Goal: Task Accomplishment & Management: Manage account settings

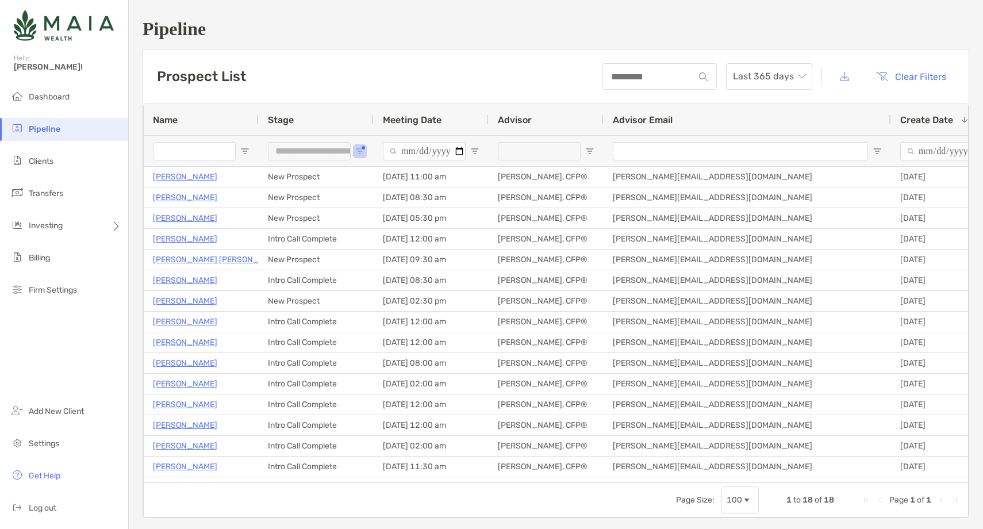
scroll to position [57, 0]
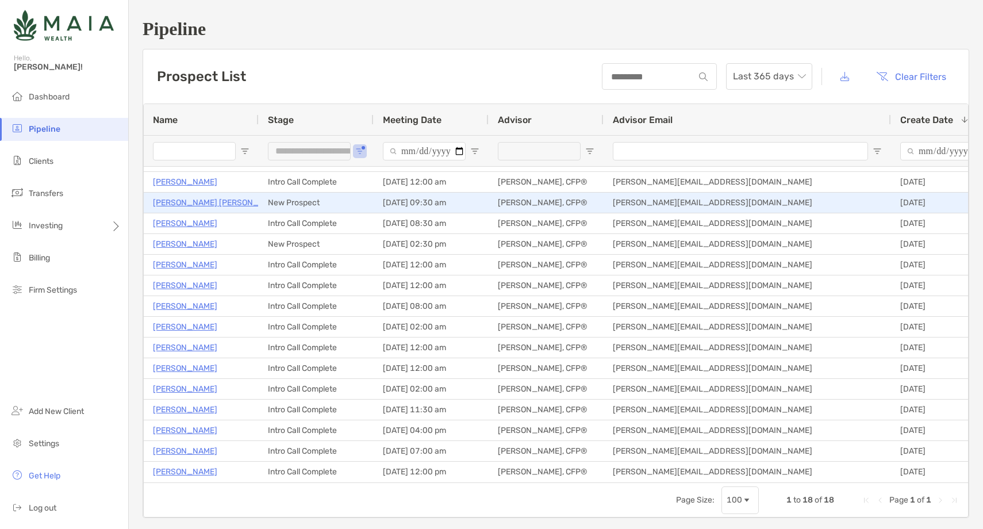
click at [183, 198] on p "[PERSON_NAME] [PERSON_NAME]" at bounding box center [218, 202] width 130 height 14
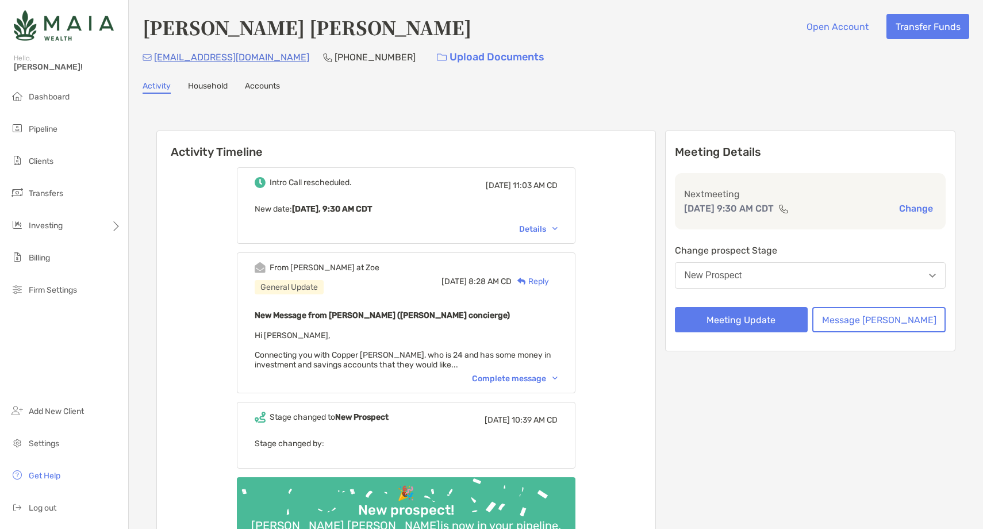
click at [521, 374] on div "Complete message" at bounding box center [515, 379] width 86 height 10
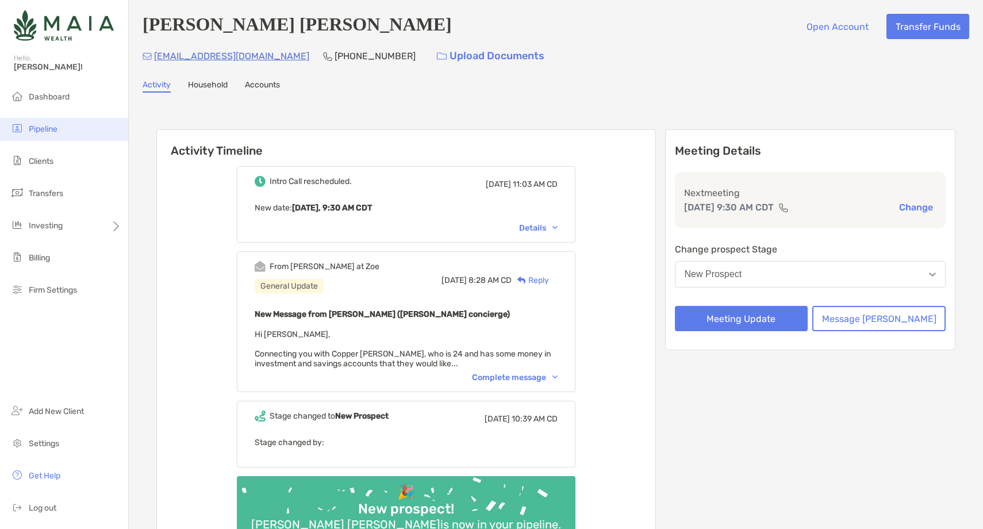
click at [86, 128] on li "Pipeline" at bounding box center [64, 129] width 128 height 23
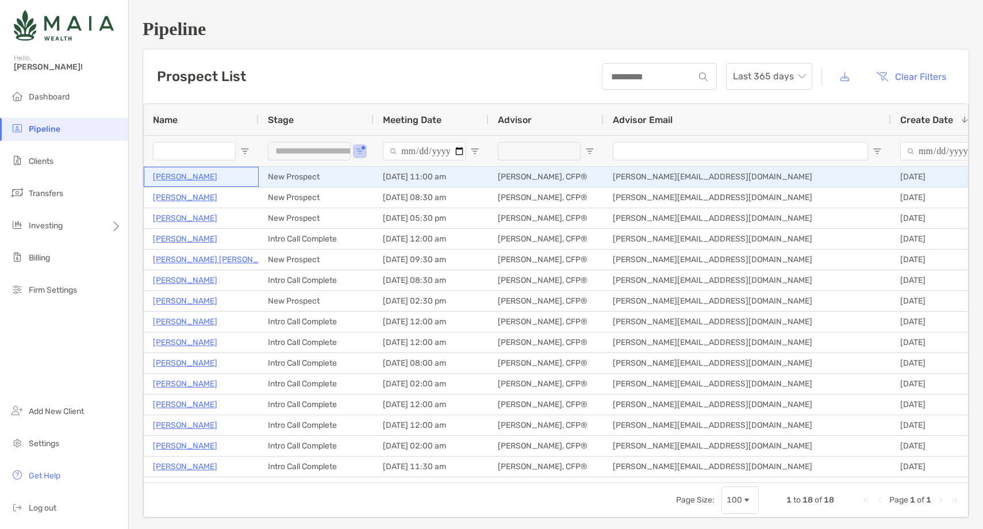
click at [174, 176] on p "[PERSON_NAME]" at bounding box center [185, 177] width 64 height 14
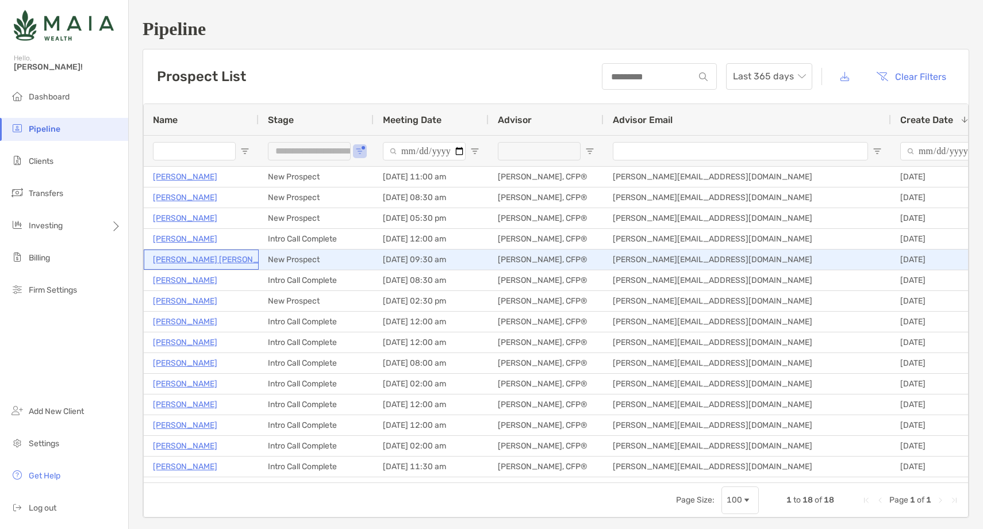
click at [195, 259] on p "Cooper Malloy" at bounding box center [218, 259] width 130 height 14
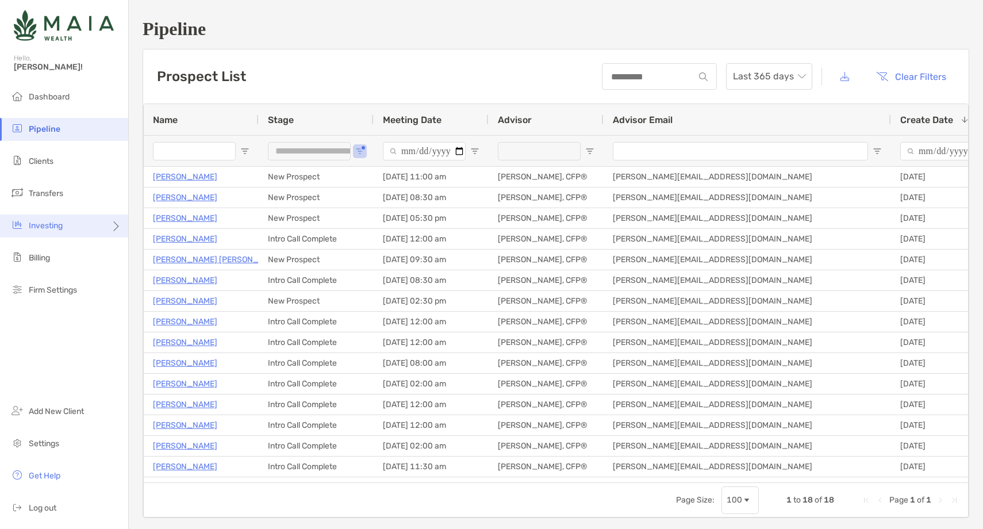
click at [65, 235] on div "Investing" at bounding box center [64, 225] width 128 height 23
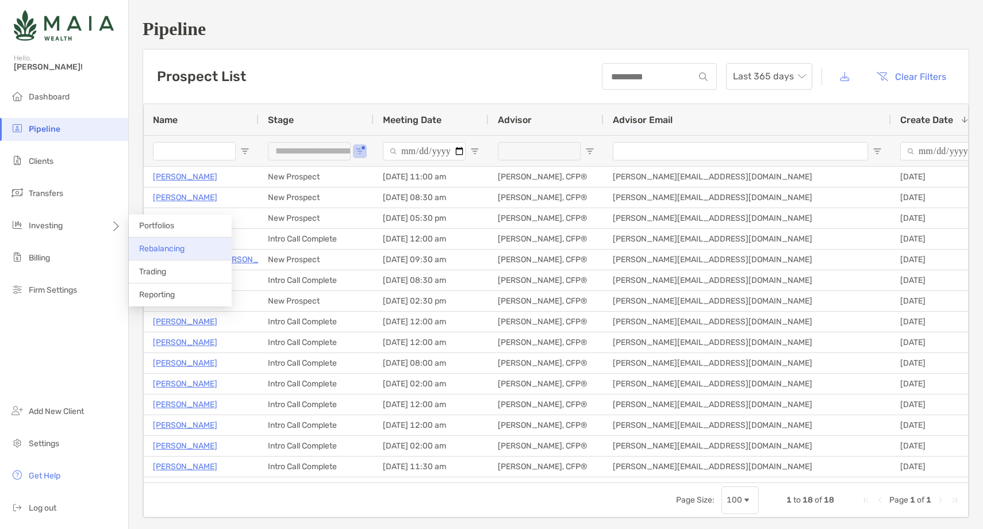
click at [179, 245] on span "Rebalancing" at bounding box center [161, 249] width 45 height 10
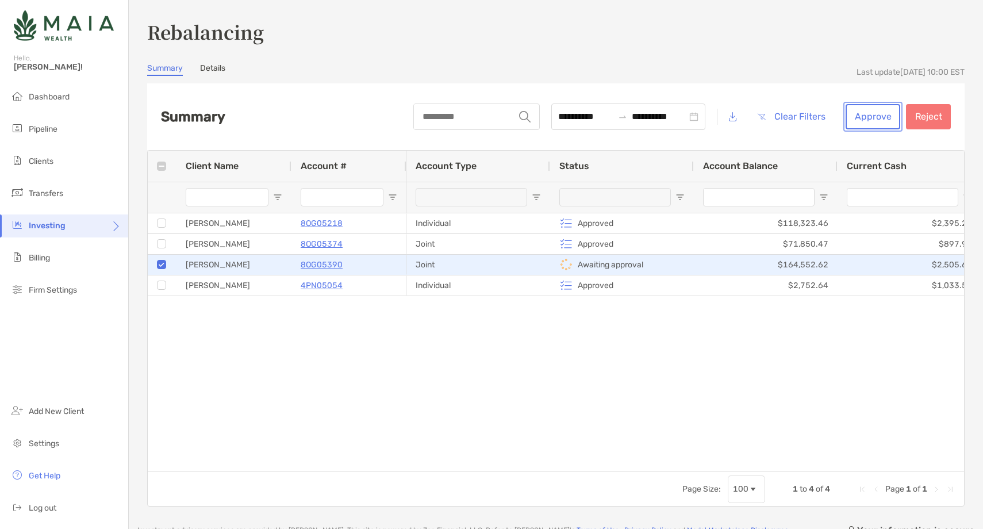
click at [871, 116] on button "Approve" at bounding box center [872, 116] width 55 height 25
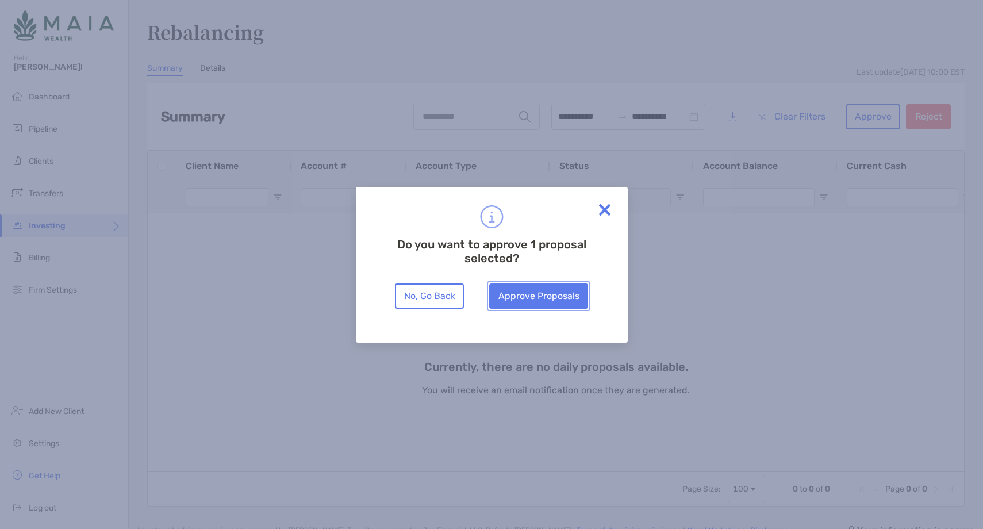
click at [541, 295] on button "Approve Proposals" at bounding box center [538, 295] width 99 height 25
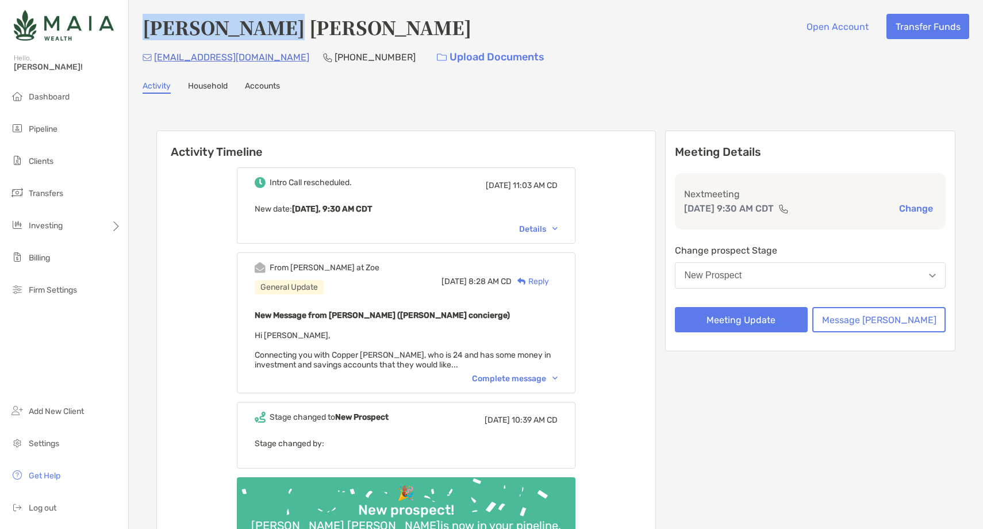
drag, startPoint x: 287, startPoint y: 29, endPoint x: 137, endPoint y: 33, distance: 150.6
click at [137, 33] on div "[PERSON_NAME] [PERSON_NAME] Open Account Transfer Funds [EMAIL_ADDRESS][DOMAIN_…" at bounding box center [556, 300] width 854 height 600
copy h4 "[PERSON_NAME] [PERSON_NAME]"
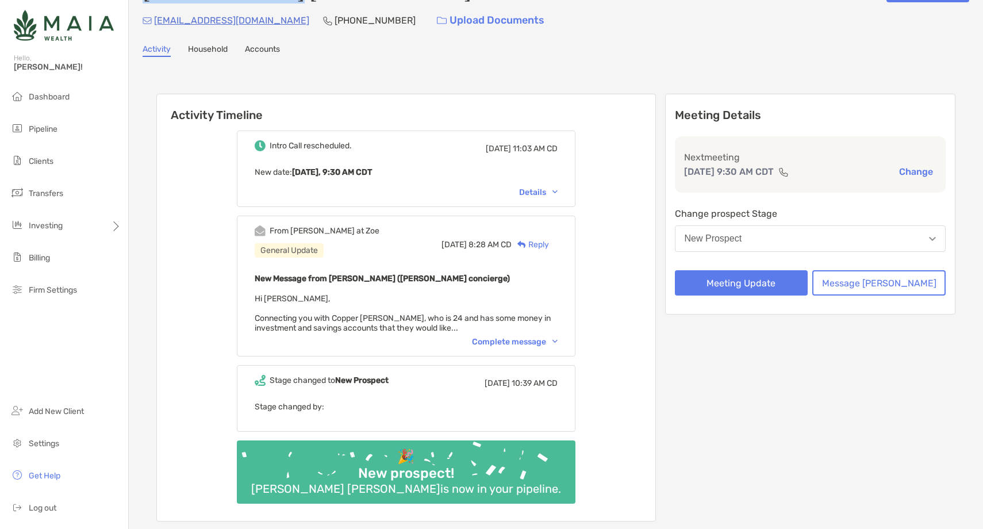
scroll to position [37, 0]
click at [521, 337] on div "Complete message" at bounding box center [515, 341] width 86 height 10
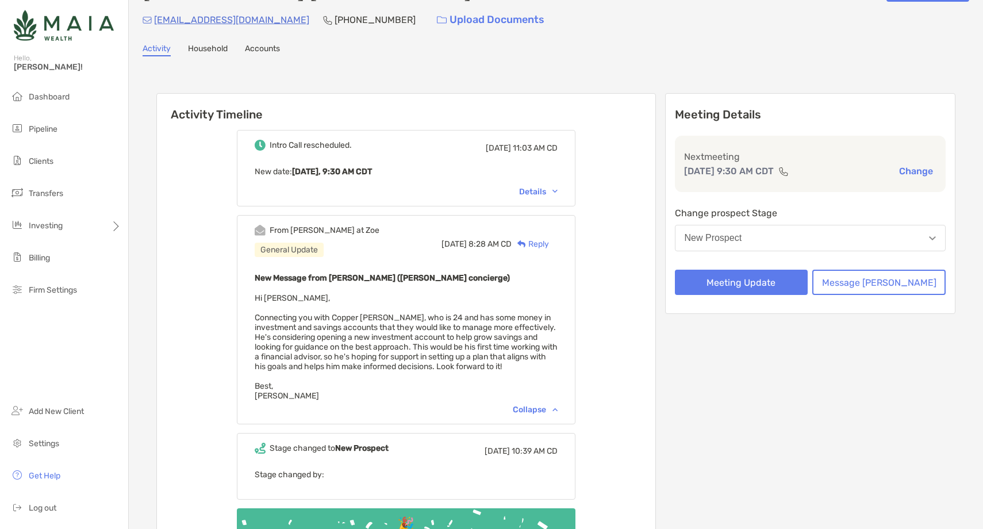
scroll to position [0, 0]
